Goal: Task Accomplishment & Management: Complete application form

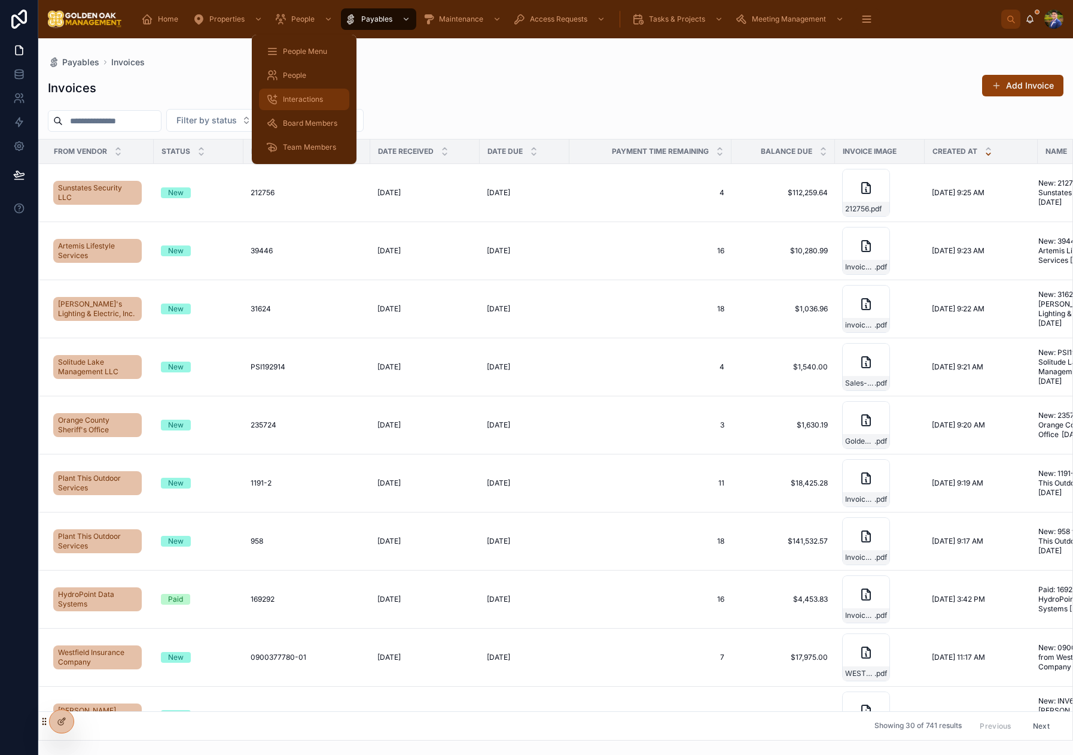
click at [310, 102] on span "Interactions" at bounding box center [303, 100] width 40 height 10
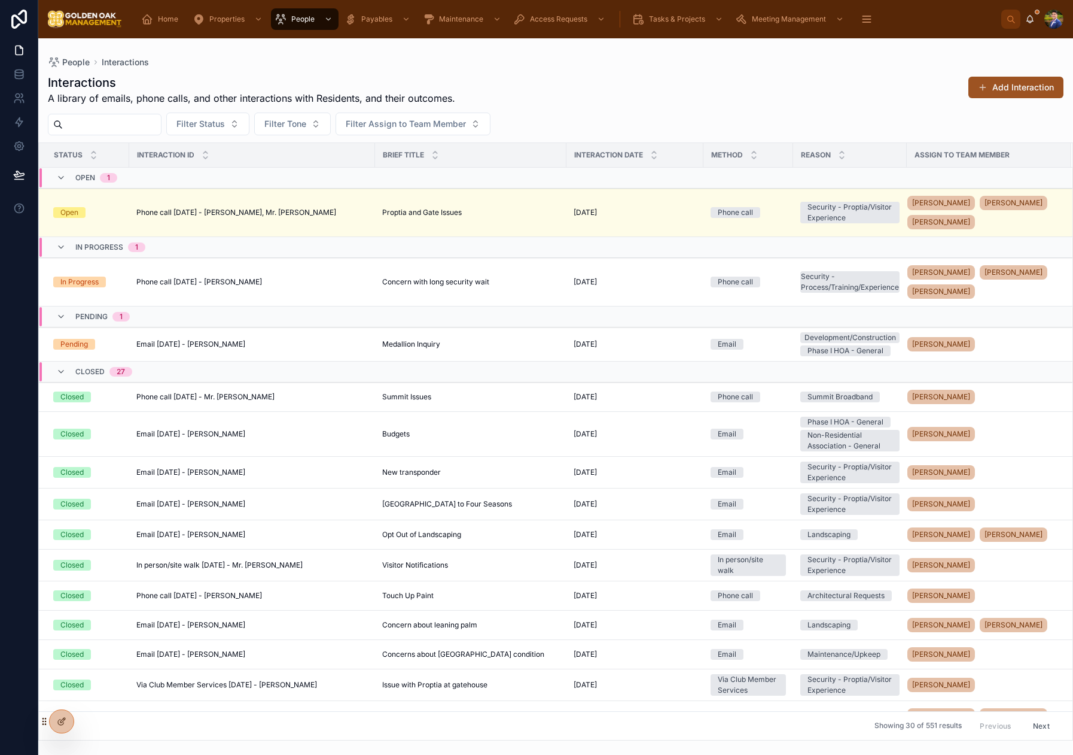
click at [1030, 81] on button "Add Interaction" at bounding box center [1016, 88] width 95 height 22
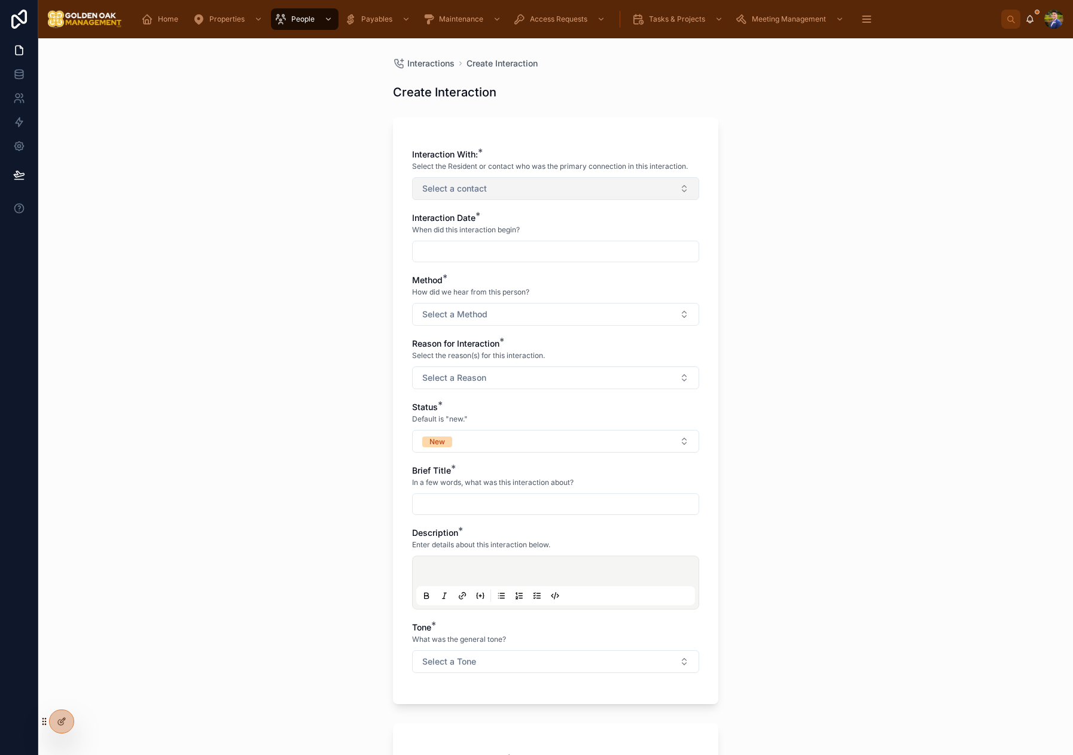
click at [488, 188] on button "Select a contact" at bounding box center [555, 188] width 287 height 23
type input "***"
click at [489, 238] on span "[PERSON_NAME]" at bounding box center [454, 237] width 69 height 12
drag, startPoint x: 298, startPoint y: 250, endPoint x: 410, endPoint y: 262, distance: 113.1
click at [298, 250] on div "Interactions Create Interaction Create Interaction Interaction With: * Select t…" at bounding box center [555, 396] width 1035 height 716
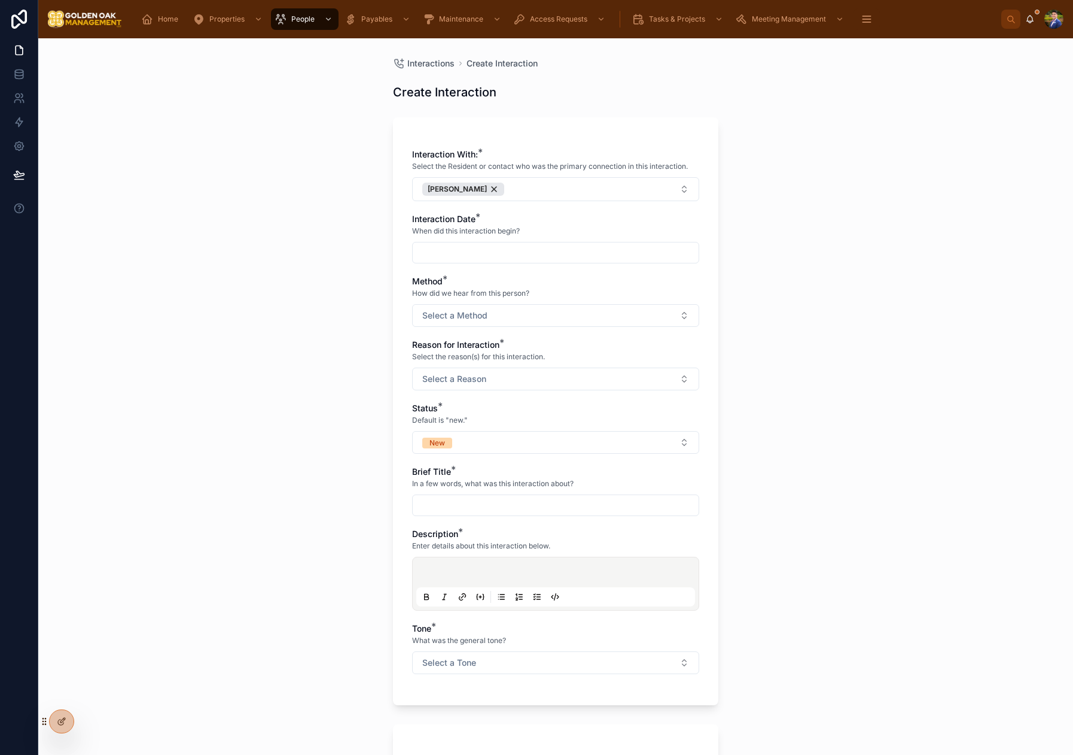
click at [442, 248] on input "text" at bounding box center [556, 252] width 286 height 17
drag, startPoint x: 517, startPoint y: 404, endPoint x: 467, endPoint y: 399, distance: 49.9
click at [516, 404] on button "11" at bounding box center [513, 405] width 22 height 22
type input "*********"
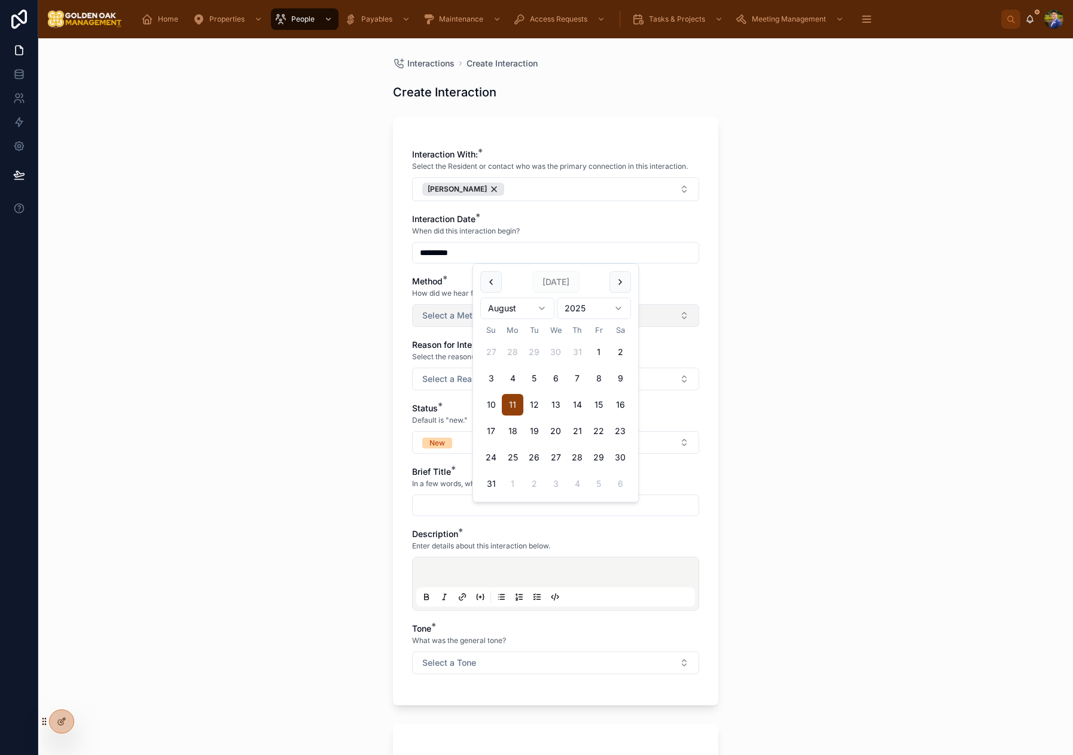
drag, startPoint x: 321, startPoint y: 373, endPoint x: 465, endPoint y: 319, distance: 153.6
click at [321, 373] on div "Interactions Create Interaction Create Interaction Interaction With: * Select t…" at bounding box center [555, 396] width 1035 height 716
click at [473, 316] on span "Select a Method" at bounding box center [454, 315] width 65 height 12
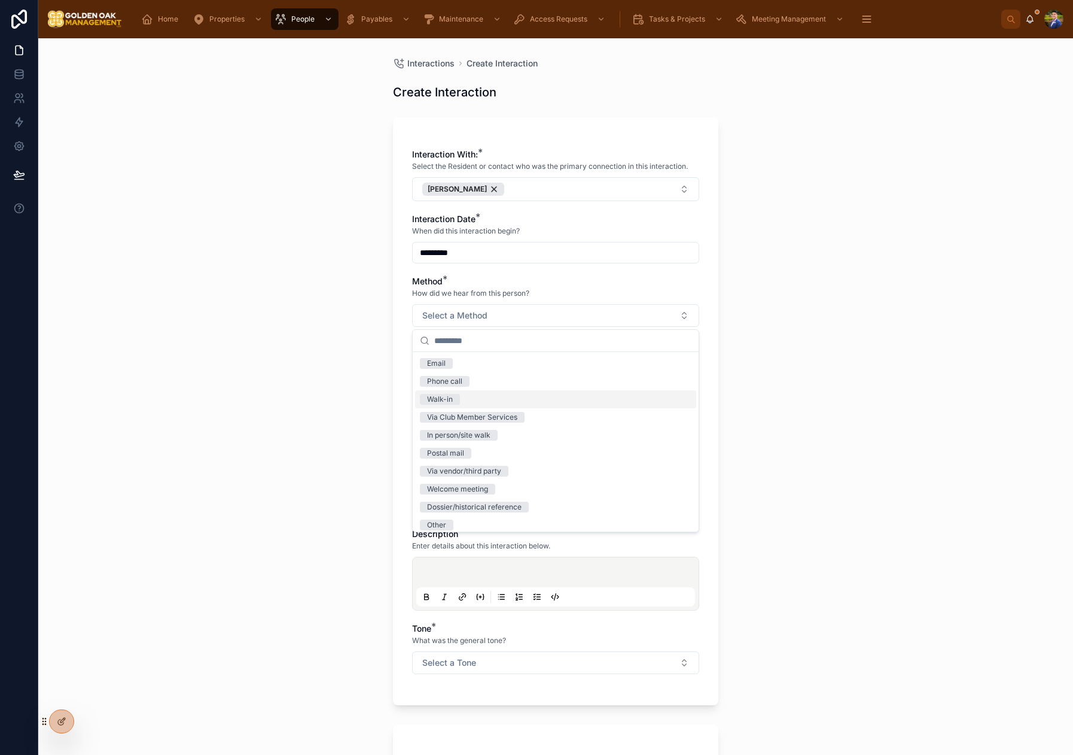
click at [467, 398] on div "Walk-in" at bounding box center [555, 399] width 281 height 18
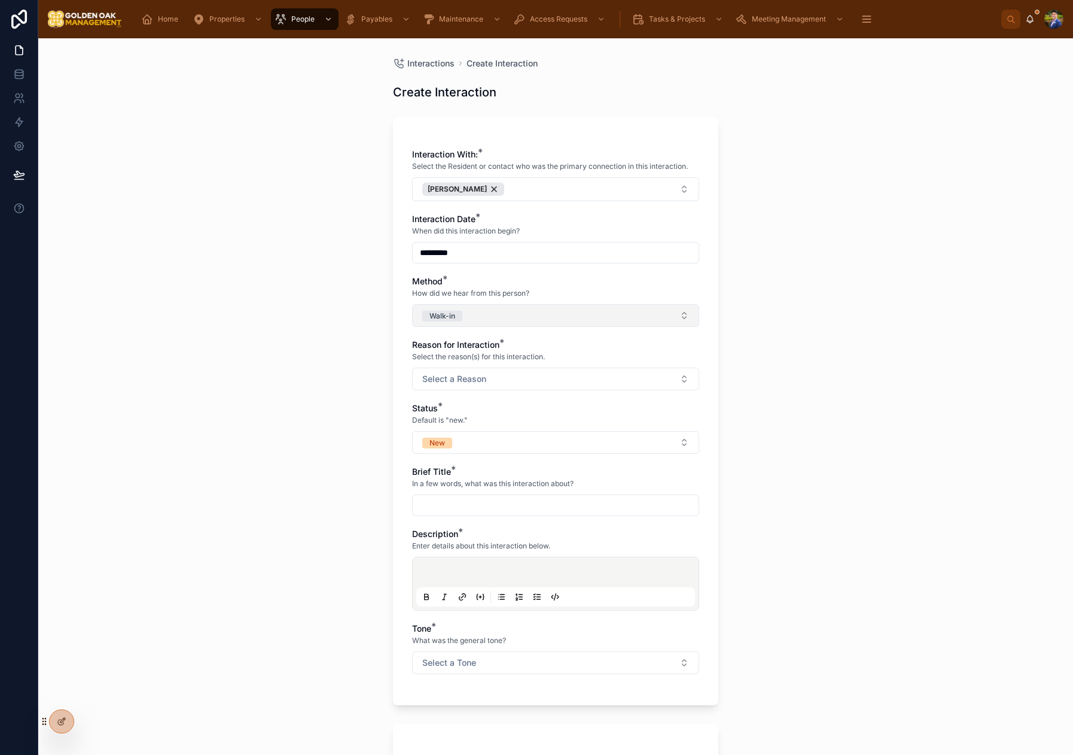
click at [487, 316] on button "Walk-in" at bounding box center [555, 315] width 287 height 23
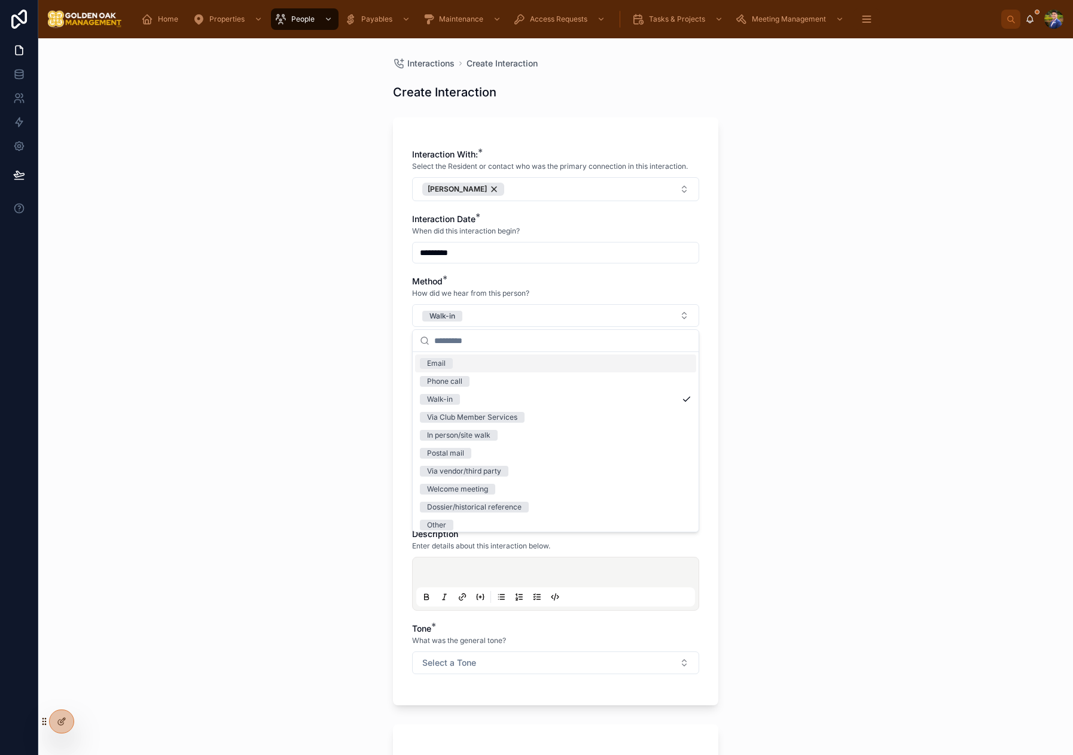
click at [299, 370] on div "Interactions Create Interaction Create Interaction Interaction With: * Select t…" at bounding box center [555, 396] width 1035 height 716
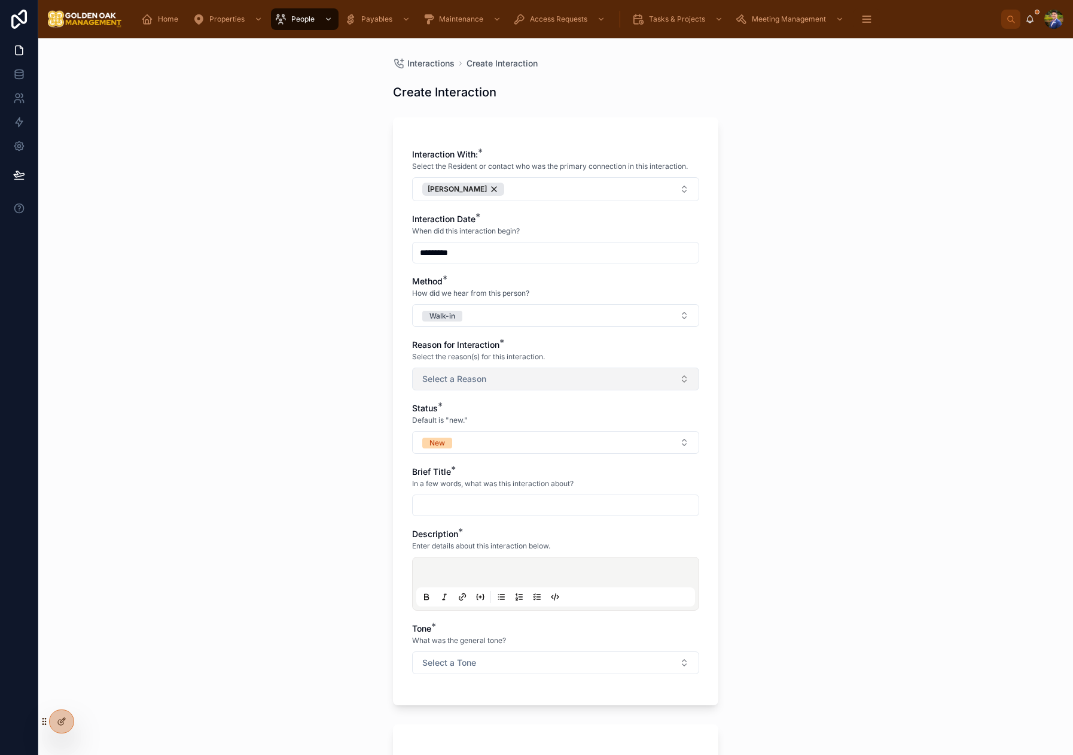
click at [513, 378] on button "Select a Reason" at bounding box center [555, 378] width 287 height 23
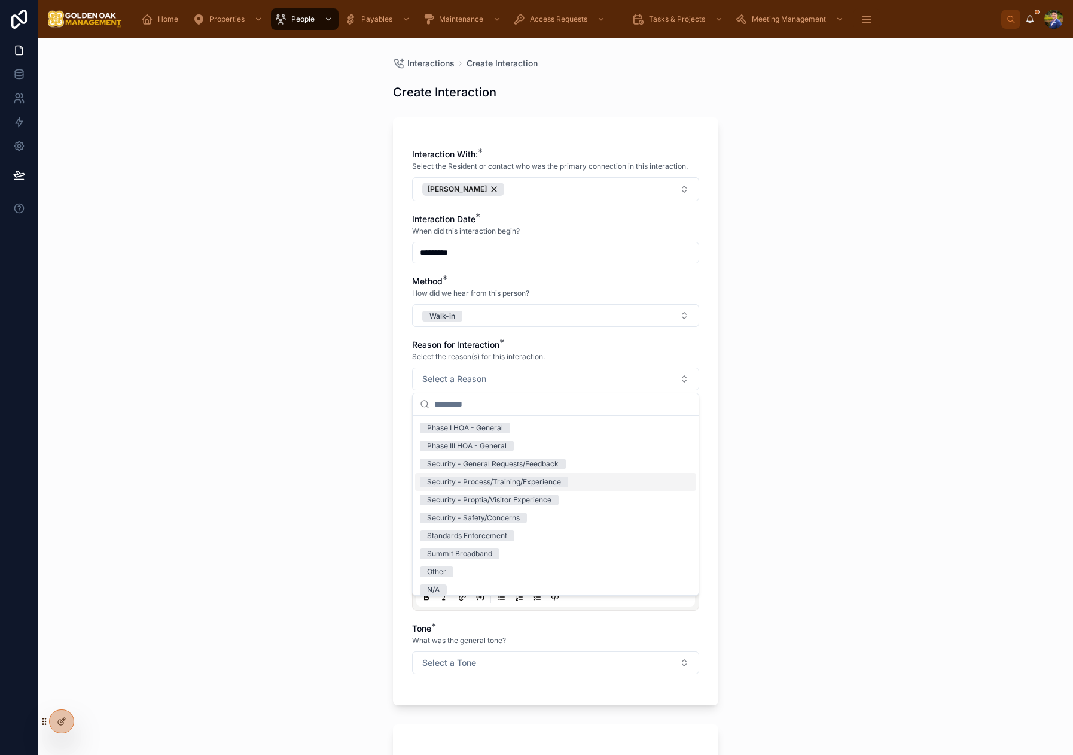
scroll to position [184, 0]
click at [527, 498] on div "Security - Proptia/Visitor Experience" at bounding box center [489, 493] width 124 height 11
click at [314, 461] on div "Interactions Create Interaction Create Interaction Interaction With: * Select t…" at bounding box center [555, 396] width 1035 height 716
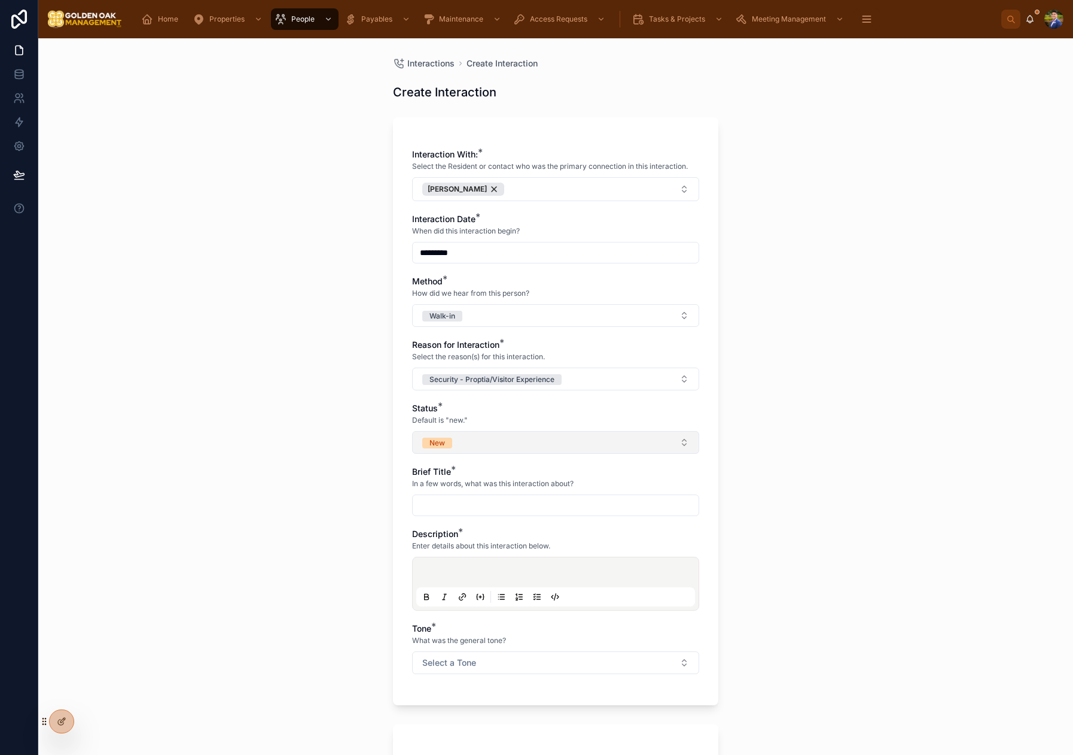
click at [466, 438] on button "New" at bounding box center [555, 442] width 287 height 23
click at [470, 554] on div "Closed" at bounding box center [555, 562] width 281 height 18
click at [482, 501] on input "text" at bounding box center [556, 505] width 286 height 17
type input "**********"
click at [504, 567] on div at bounding box center [555, 583] width 279 height 45
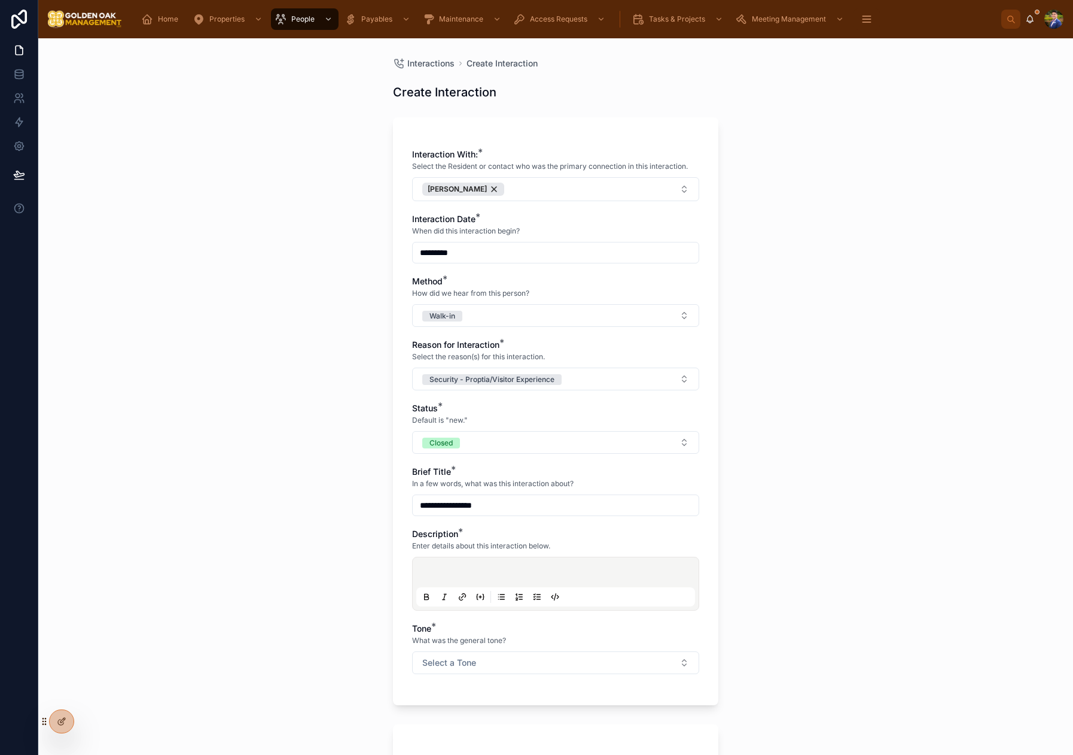
click at [500, 568] on p at bounding box center [558, 574] width 279 height 12
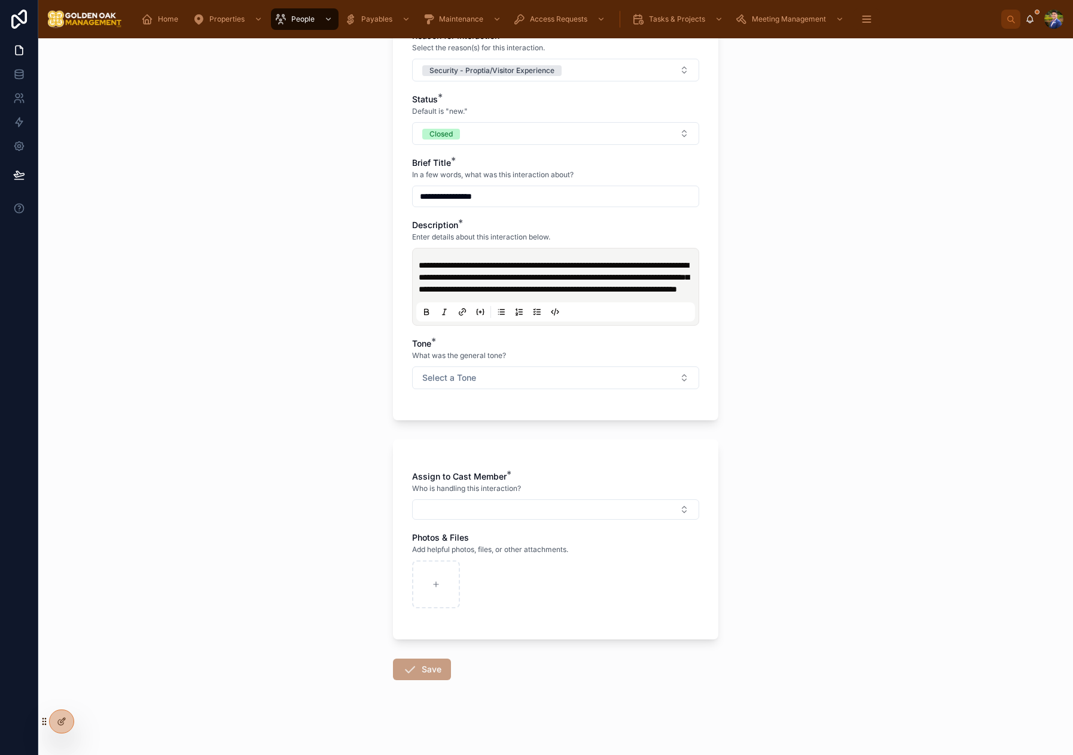
scroll to position [323, 0]
click at [470, 372] on span "Select a Tone" at bounding box center [449, 376] width 54 height 12
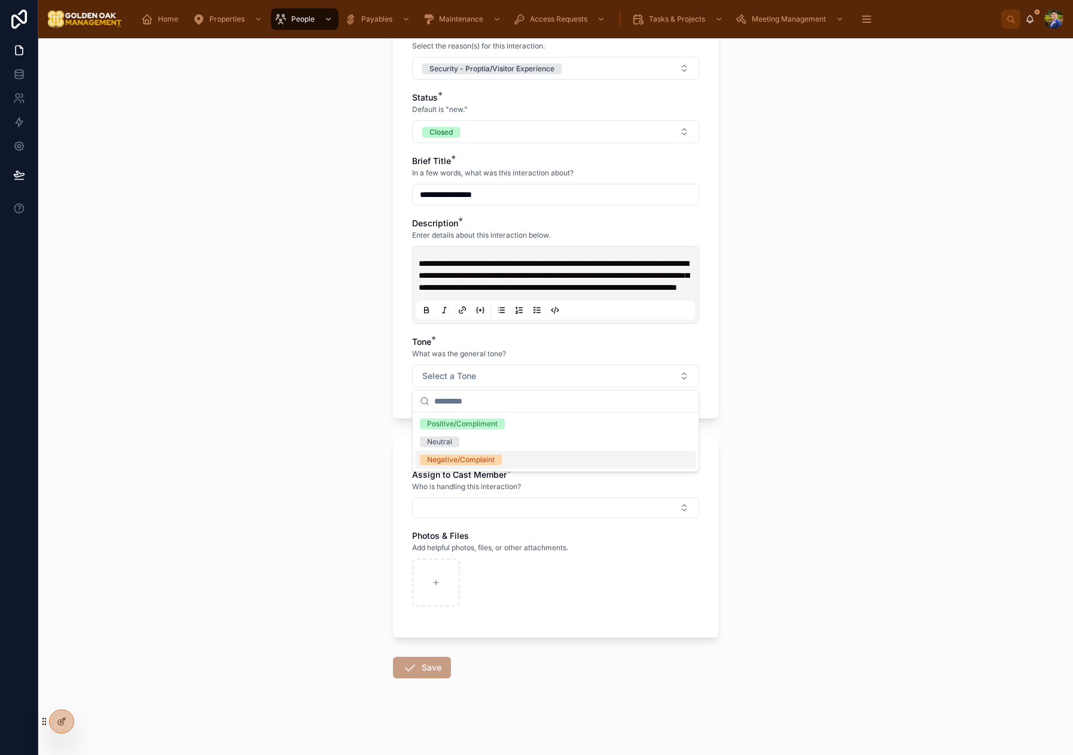
click at [460, 457] on div "Negative/Complaint" at bounding box center [461, 459] width 68 height 11
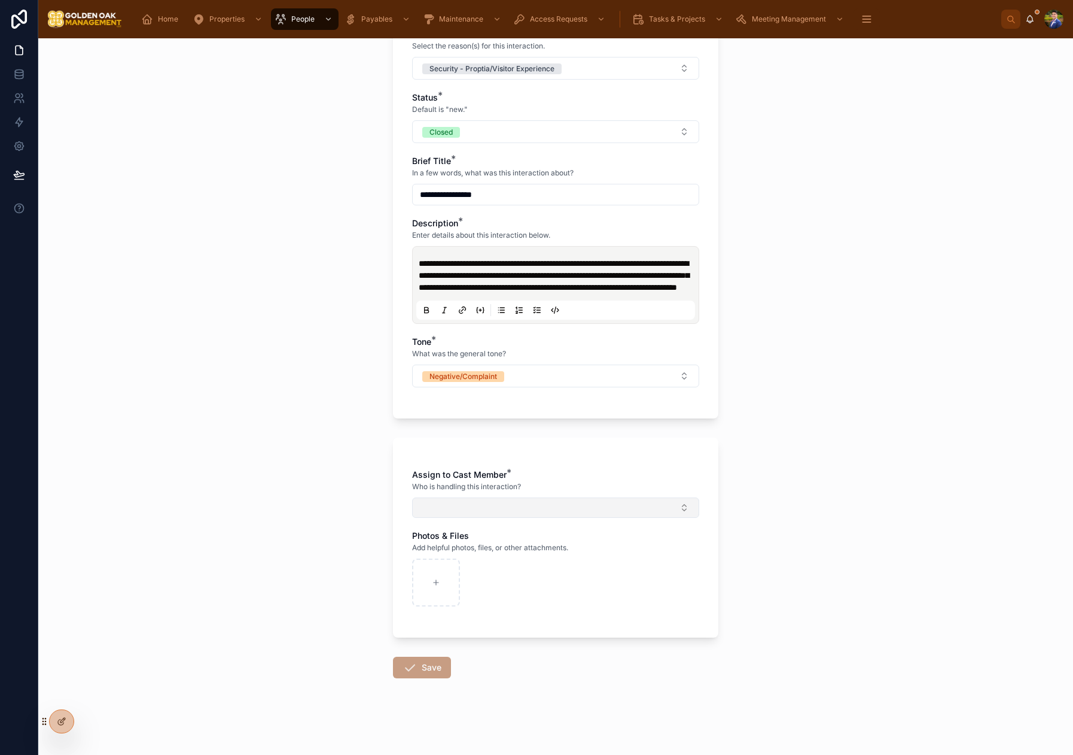
click at [465, 507] on button "Select Button" at bounding box center [555, 507] width 287 height 20
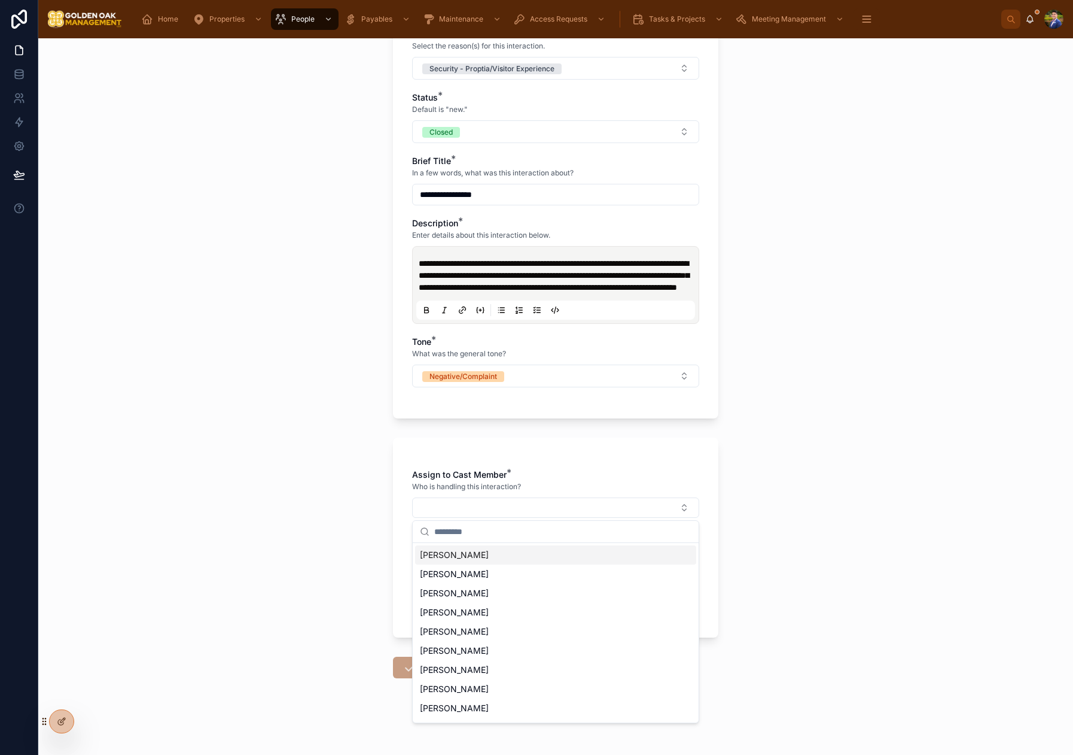
drag, startPoint x: 470, startPoint y: 560, endPoint x: 355, endPoint y: 558, distance: 114.9
click at [470, 560] on span "[PERSON_NAME]" at bounding box center [454, 555] width 69 height 12
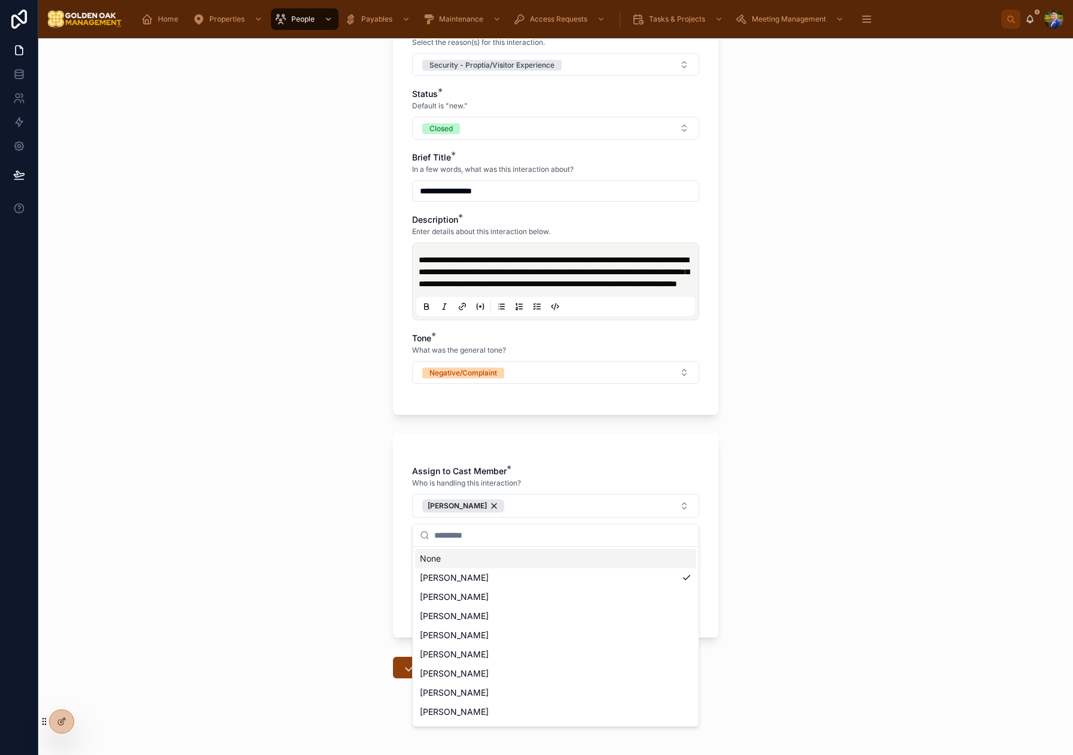
drag, startPoint x: 283, startPoint y: 558, endPoint x: 304, endPoint y: 590, distance: 38.0
click at [284, 558] on div "**********" at bounding box center [555, 396] width 1035 height 716
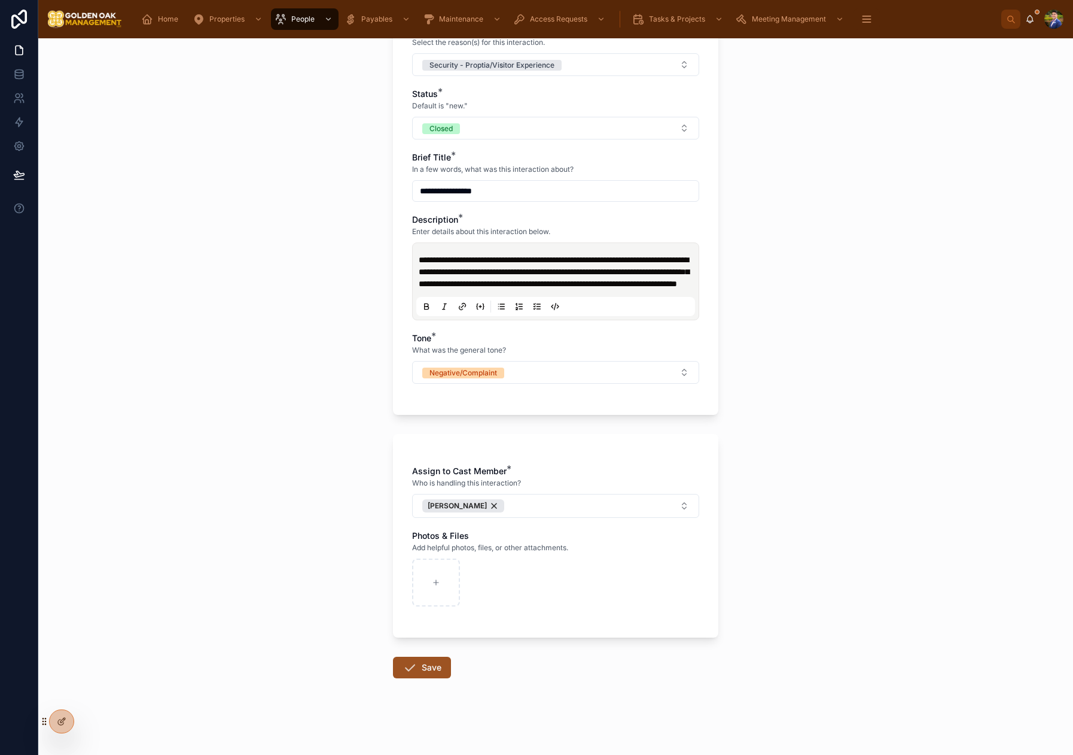
click at [424, 666] on button "Save" at bounding box center [422, 667] width 58 height 22
